Goal: Information Seeking & Learning: Learn about a topic

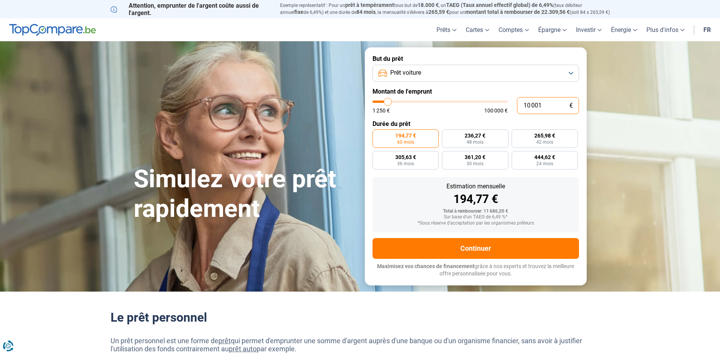
click at [543, 106] on input "10 001" at bounding box center [548, 105] width 62 height 17
type input "1 000"
type input "1250"
type input "100"
type input "1250"
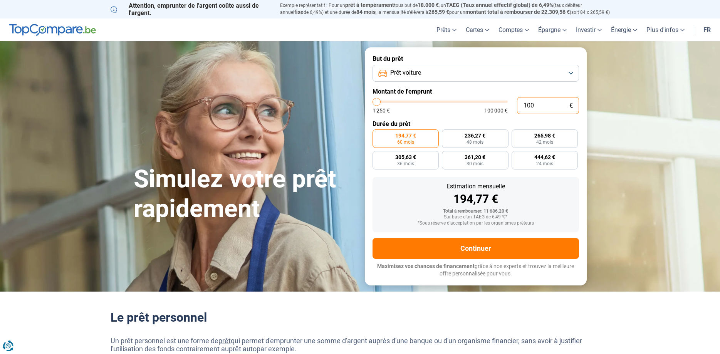
type input "10"
type input "1250"
type input "1"
type input "1250"
type input "0"
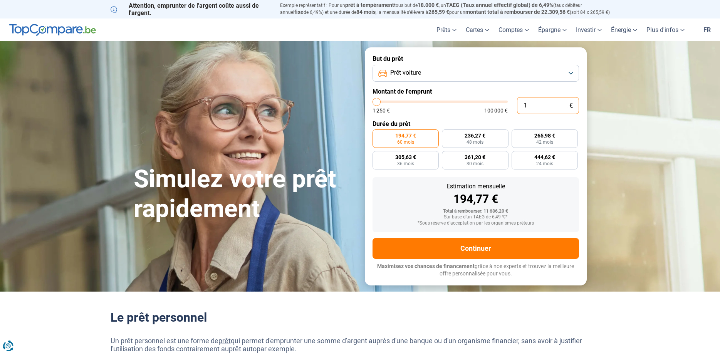
type input "1250"
type input "1 250"
type input "1250"
radio input "true"
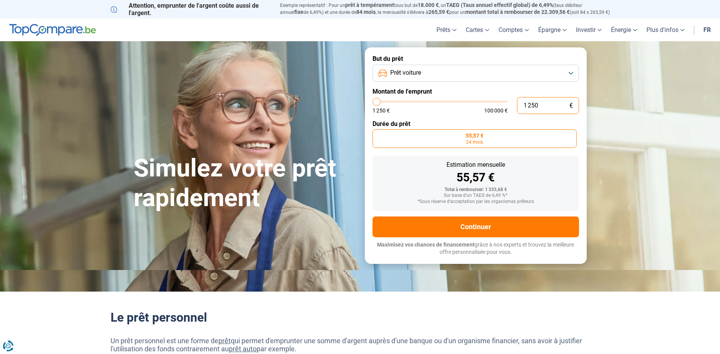
type input "12 503"
type input "12500"
type input "125 036"
type input "100000"
type input "100 000"
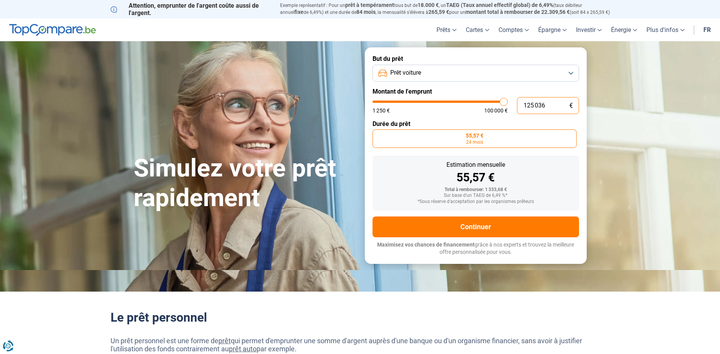
type input "100000"
radio input "false"
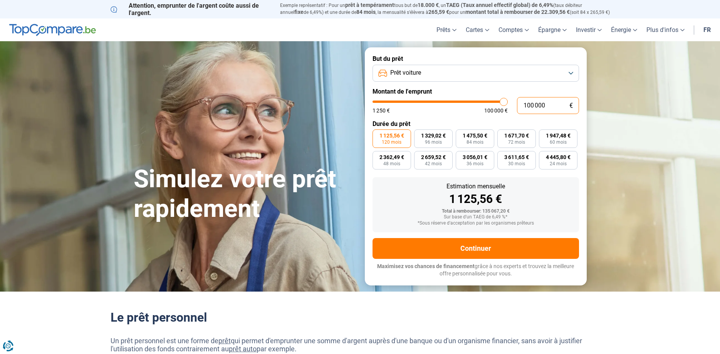
type input "10 000"
type input "10000"
type input "1 000"
type input "1250"
type input "100"
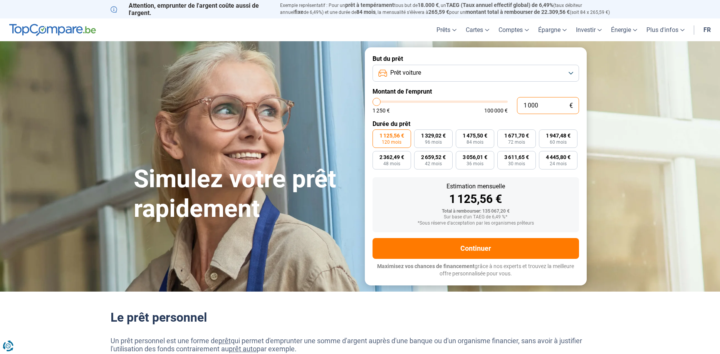
type input "1250"
type input "10"
type input "1250"
type input "1"
type input "1250"
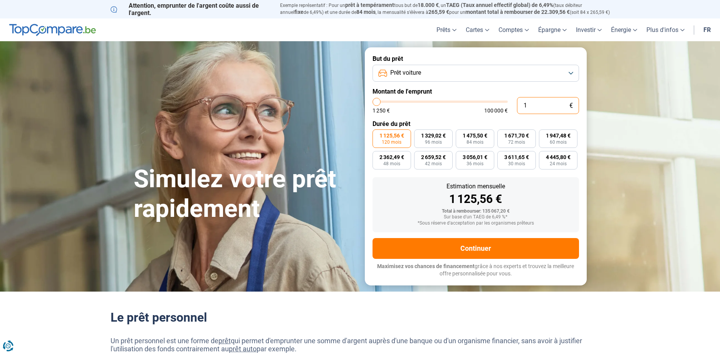
type input "0"
type input "1250"
type input "1 250"
type input "1250"
radio input "true"
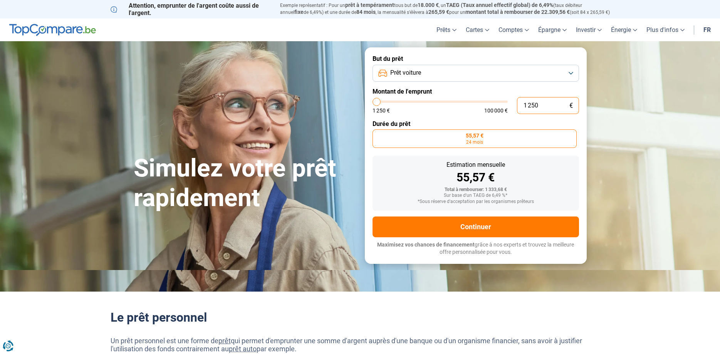
type input "12 503"
type input "12500"
type input "125 036"
type input "100000"
type input "100 000"
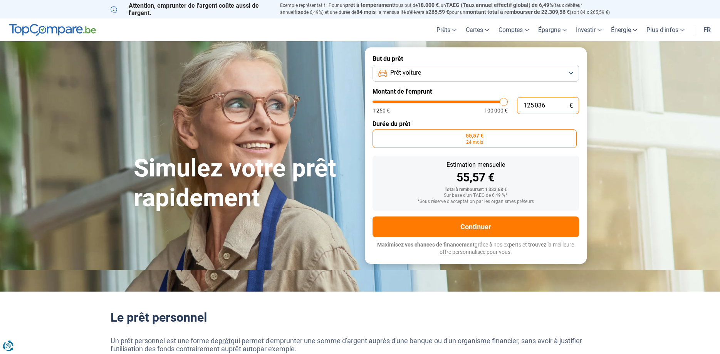
type input "100000"
radio input "false"
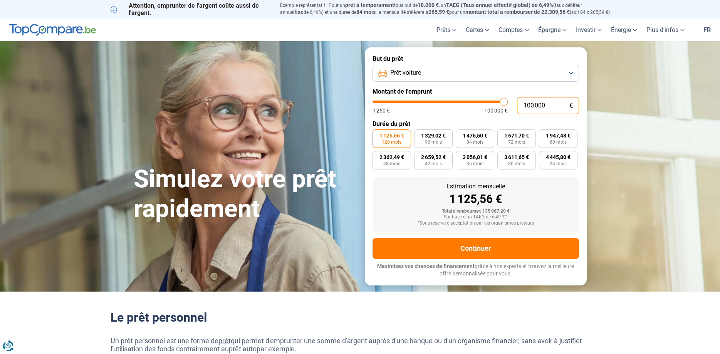
type input "10 000"
type input "10000"
type input "1 000"
type input "1250"
type input "100"
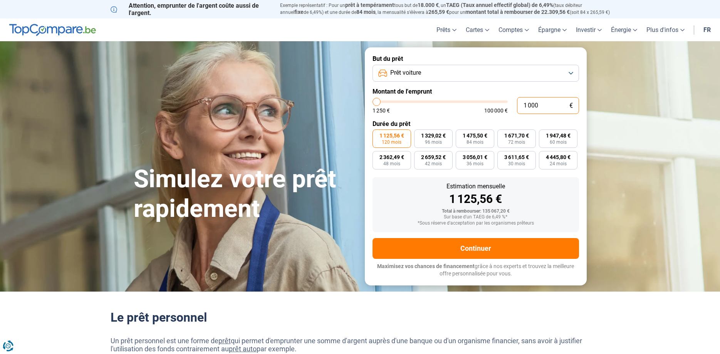
type input "1250"
type input "10"
type input "1250"
type input "1"
type input "1250"
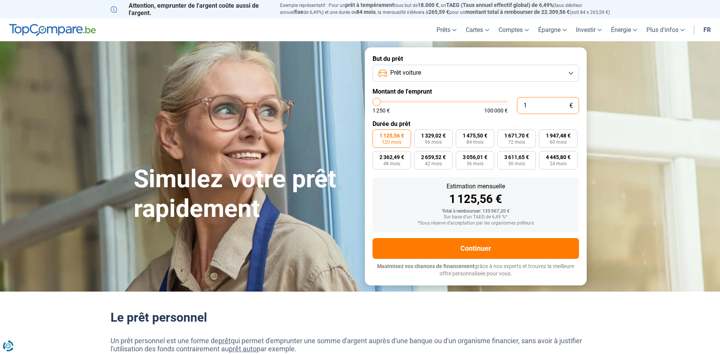
type input "1 250"
type input "1250"
radio input "true"
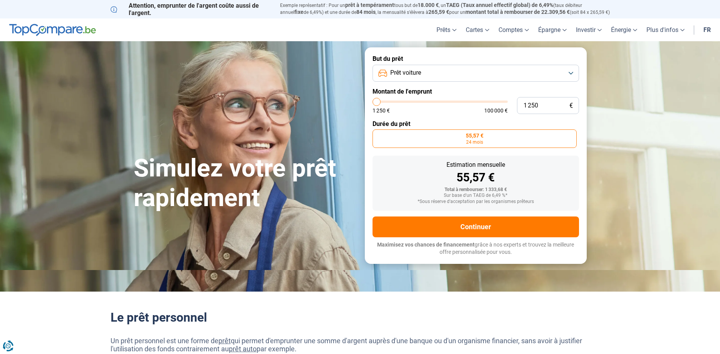
type input "4 000"
type input "4000"
type input "4 750"
type input "4750"
type input "7 000"
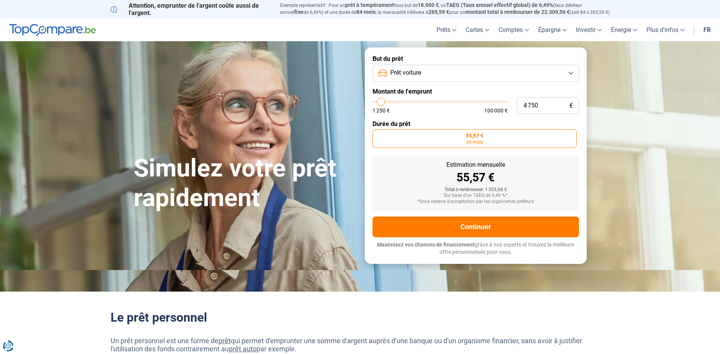
type input "7000"
type input "7 500"
type input "7500"
type input "8 500"
type input "8500"
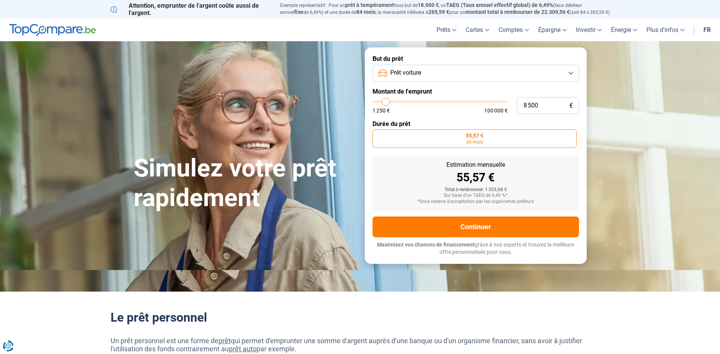
type input "9 500"
type input "9500"
type input "10 750"
type input "10750"
type input "11 750"
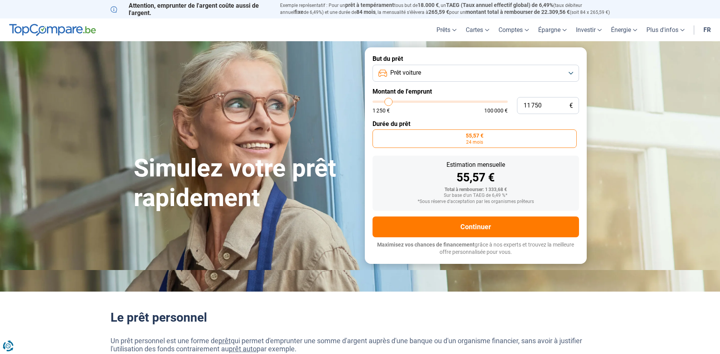
type input "11750"
type input "12 000"
type input "12000"
type input "12 500"
type input "12500"
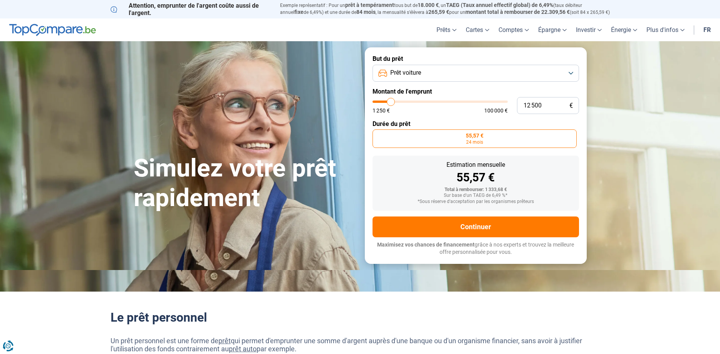
type input "12 750"
type input "12750"
type input "13 000"
type input "13000"
type input "13 250"
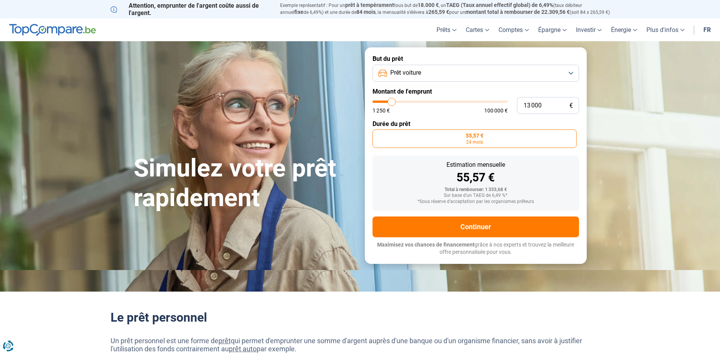
type input "13250"
type input "13 500"
type input "13500"
type input "14 250"
type input "14250"
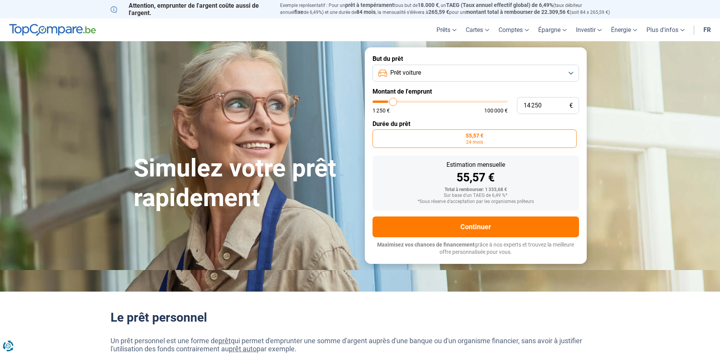
type input "14 500"
type input "14500"
type input "14 750"
type input "14750"
type input "15 500"
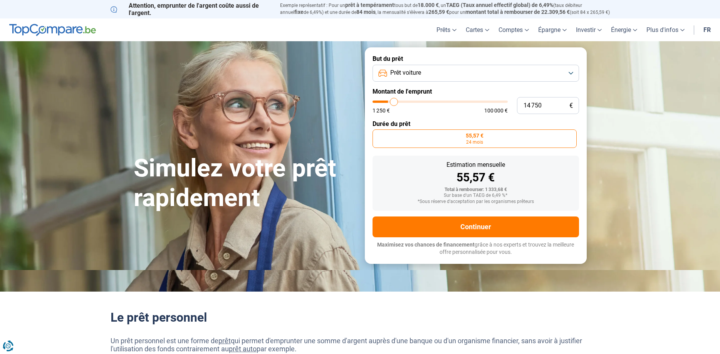
type input "15500"
type input "16 000"
type input "16000"
type input "16 250"
type input "16250"
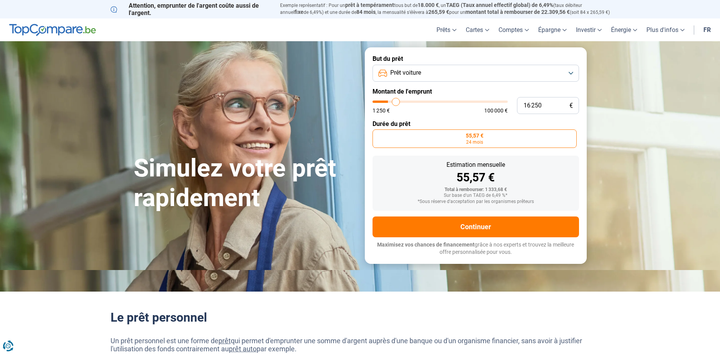
type input "17 000"
type input "17000"
type input "17 250"
type input "17250"
type input "17 500"
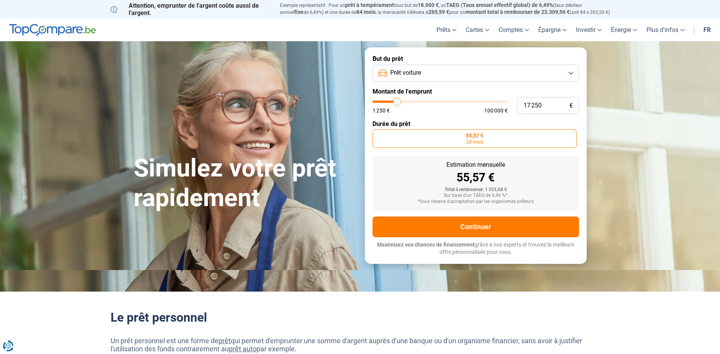
type input "17500"
type input "17 750"
type input "17750"
type input "18 000"
type input "18000"
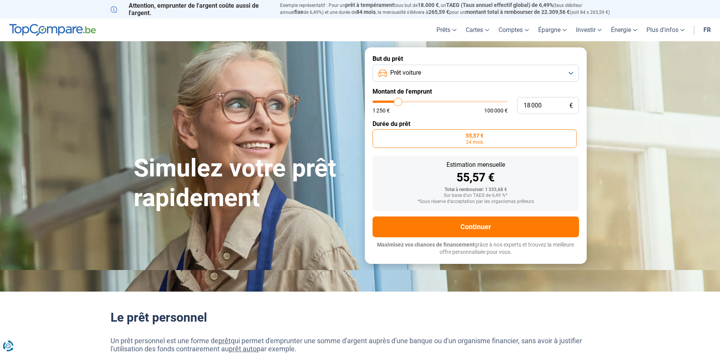
type input "18 500"
type input "18500"
type input "19 000"
type input "19000"
type input "19 250"
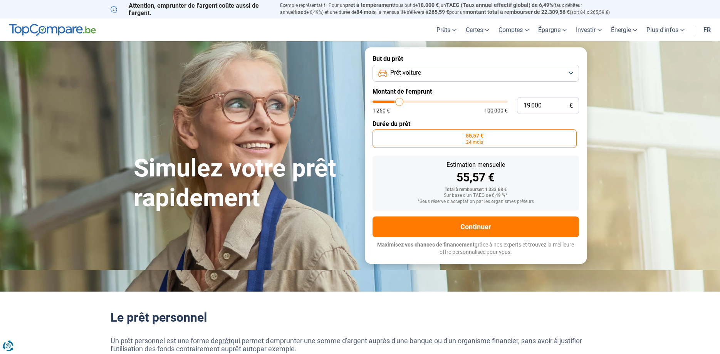
type input "19250"
type input "19 500"
type input "19500"
type input "20 250"
type input "20250"
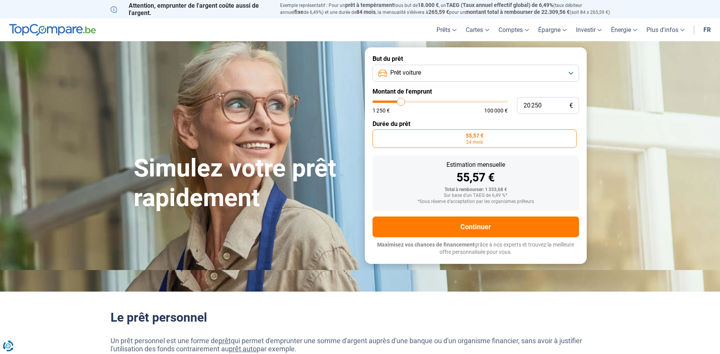
type input "20 750"
type input "20750"
type input "21 000"
type input "21000"
type input "21 500"
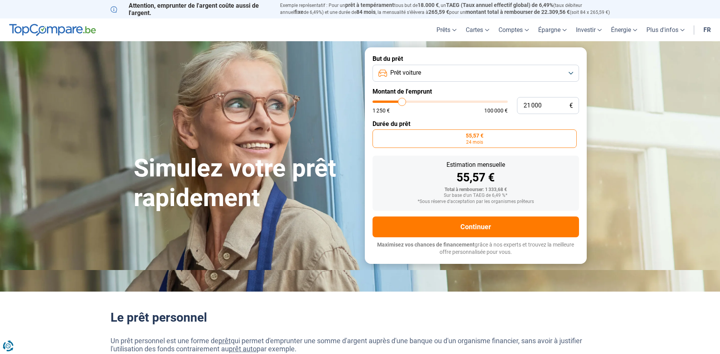
type input "21500"
type input "21 750"
type input "21750"
type input "22 250"
type input "22250"
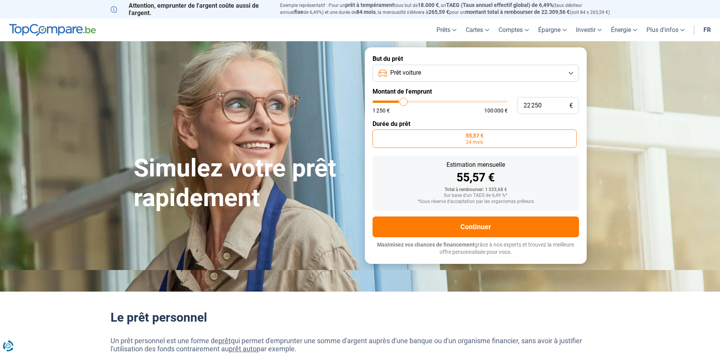
type input "22 500"
type input "22500"
type input "22 750"
type input "22750"
type input "23 500"
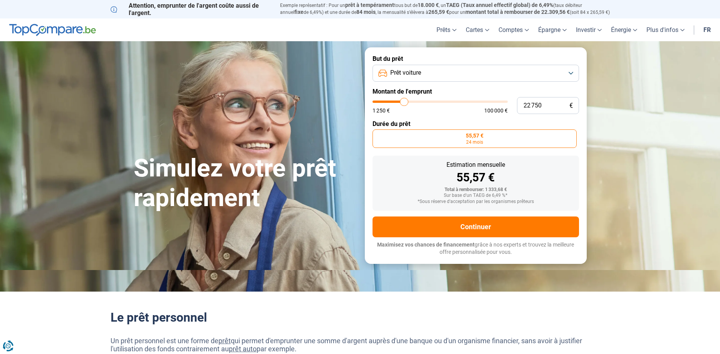
type input "23500"
type input "24 000"
type input "24000"
type input "25 250"
type input "25250"
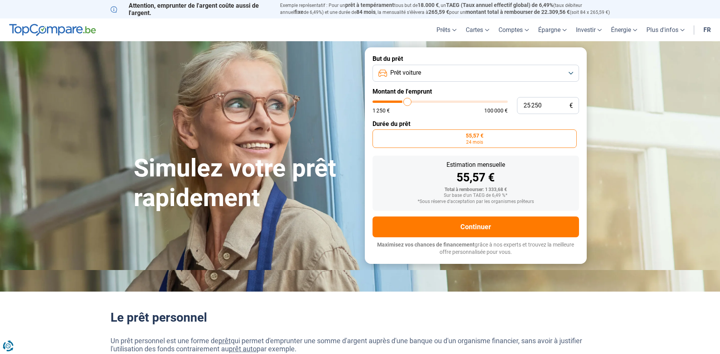
type input "25 500"
type input "25500"
type input "25 750"
type input "25750"
type input "26 250"
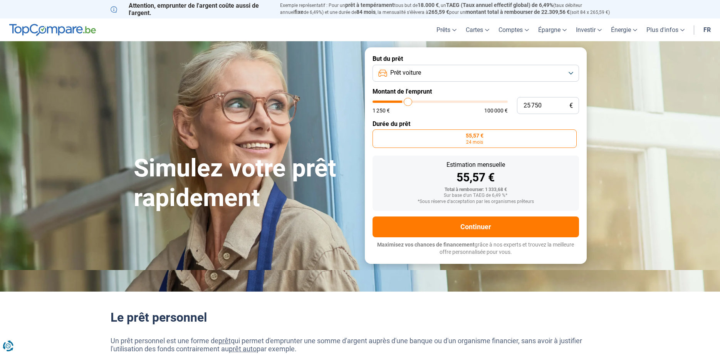
type input "26250"
type input "26 750"
type input "26750"
type input "27 250"
type input "27250"
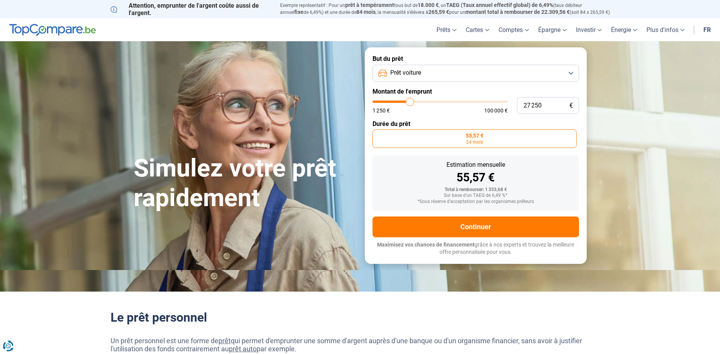
type input "27 750"
type input "27750"
type input "28 250"
type input "28250"
type input "28 500"
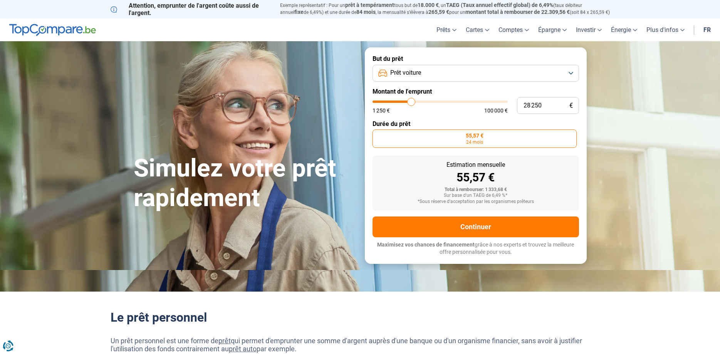
type input "28500"
type input "28 750"
type input "28750"
type input "29 250"
type input "29250"
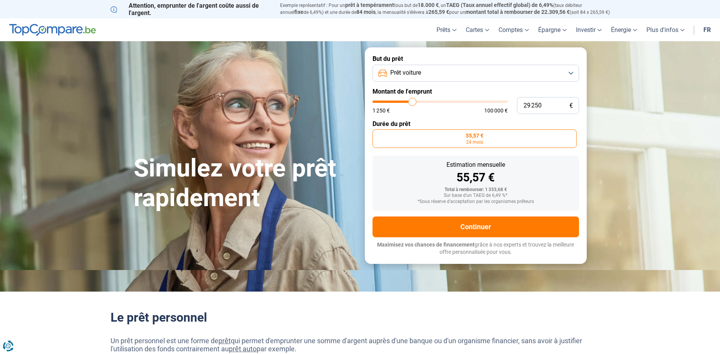
type input "29 500"
type input "29500"
type input "29 750"
type input "29750"
type input "30 000"
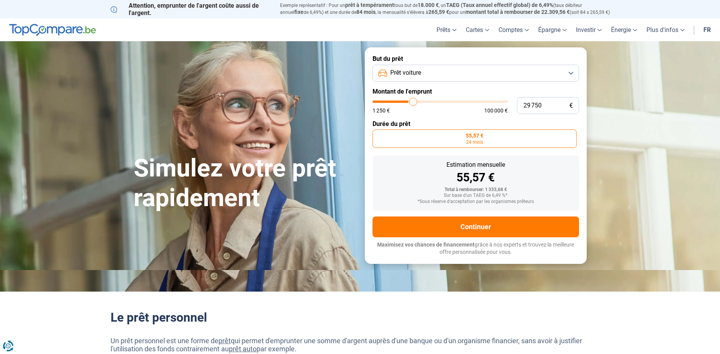
type input "30000"
type input "30 250"
type input "30250"
type input "30 500"
type input "30500"
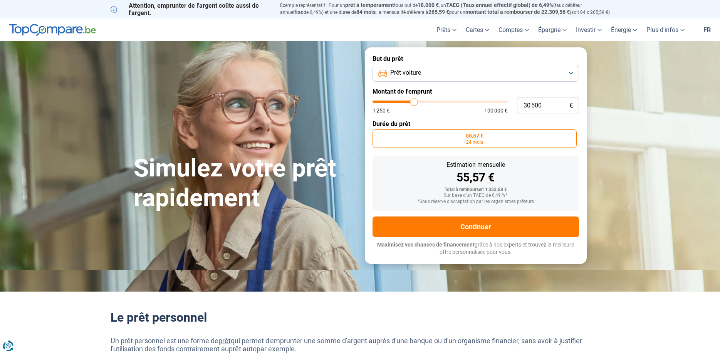
type input "31 000"
type input "31000"
type input "31 250"
type input "31250"
type input "31 500"
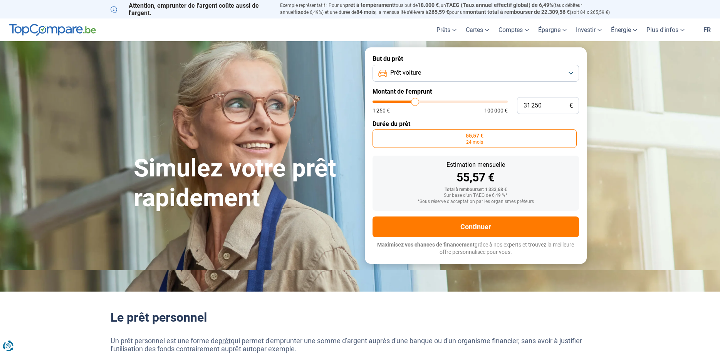
type input "31500"
type input "31 750"
type input "31750"
type input "32 000"
type input "32000"
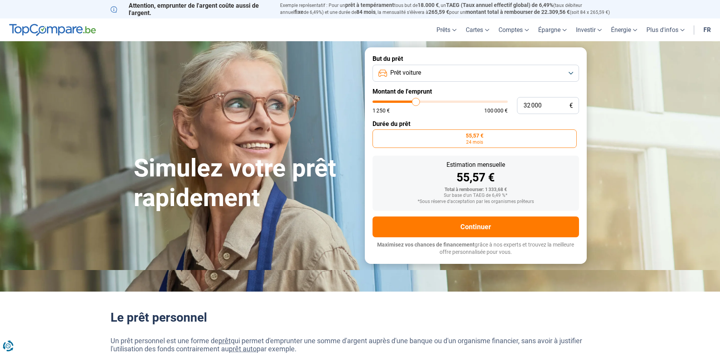
type input "32 750"
type input "32750"
type input "33 000"
type input "33000"
type input "33 250"
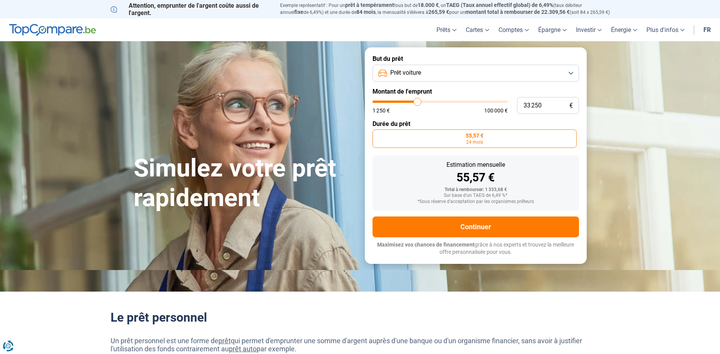
type input "33250"
type input "34 000"
type input "34000"
type input "34 250"
type input "34250"
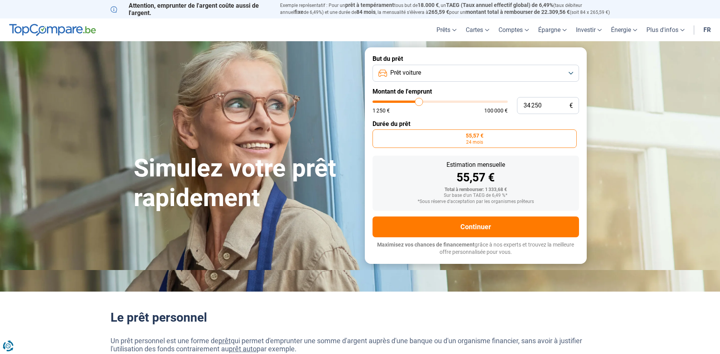
type input "34 500"
type input "34500"
type input "34 750"
type input "34750"
type input "35 500"
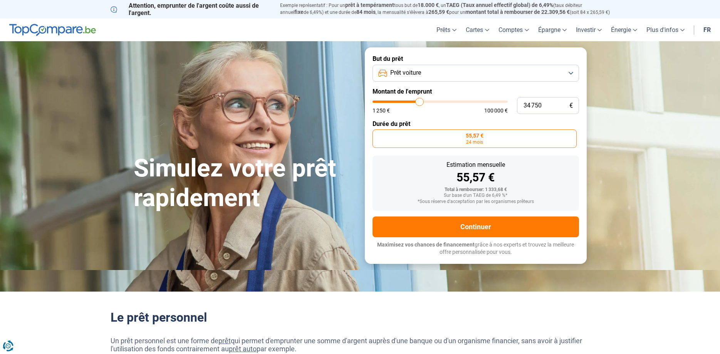
type input "35500"
type input "35 750"
type input "35750"
type input "36 000"
drag, startPoint x: 377, startPoint y: 103, endPoint x: 421, endPoint y: 109, distance: 45.2
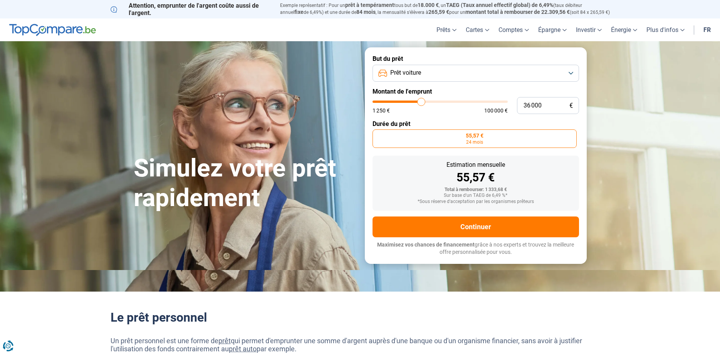
type input "36000"
click at [421, 103] on input "range" at bounding box center [440, 102] width 135 height 2
